Goal: Find specific page/section: Find specific page/section

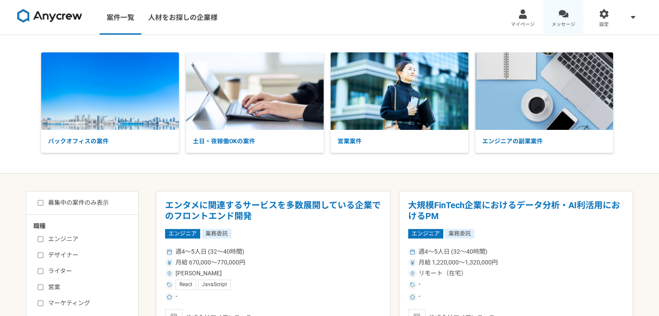
drag, startPoint x: 0, startPoint y: 0, endPoint x: 572, endPoint y: 10, distance: 572.3
click at [572, 10] on link "メッセージ" at bounding box center [563, 17] width 41 height 35
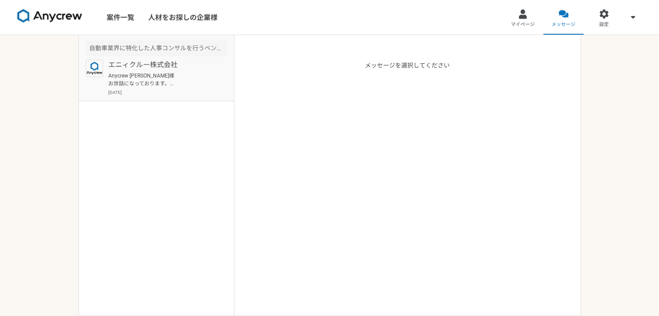
click at [201, 99] on article "自動車業界に特化した人事コンサルを行うベンチャー企業での採用担当を募集 エニィクルー株式会社 Anycrew [PERSON_NAME]様 お世話になっており…" at bounding box center [156, 68] width 155 height 66
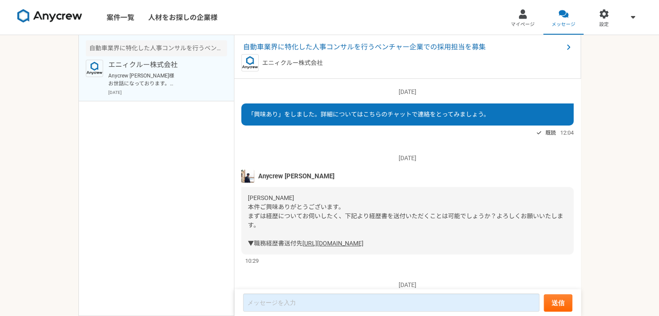
click at [47, 16] on img at bounding box center [49, 16] width 65 height 14
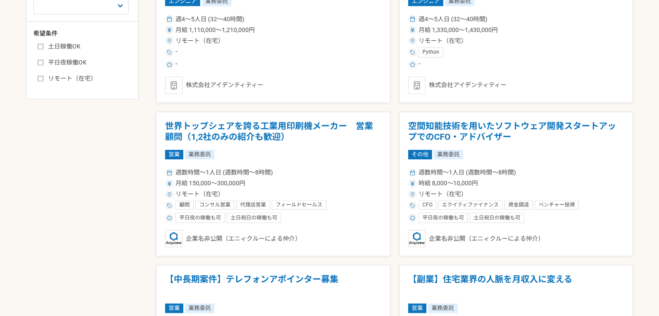
scroll to position [217, 0]
